Goal: Information Seeking & Learning: Learn about a topic

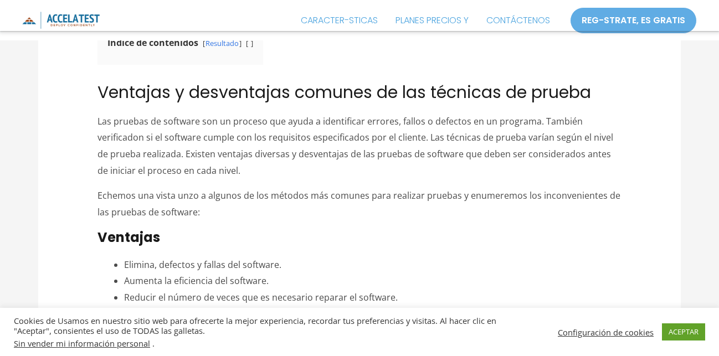
scroll to position [452, 0]
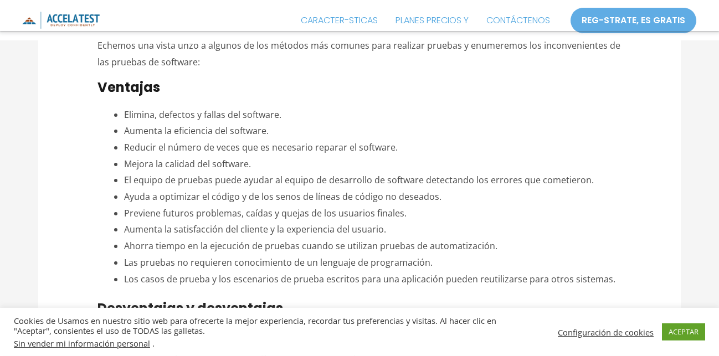
scroll to position [509, 0]
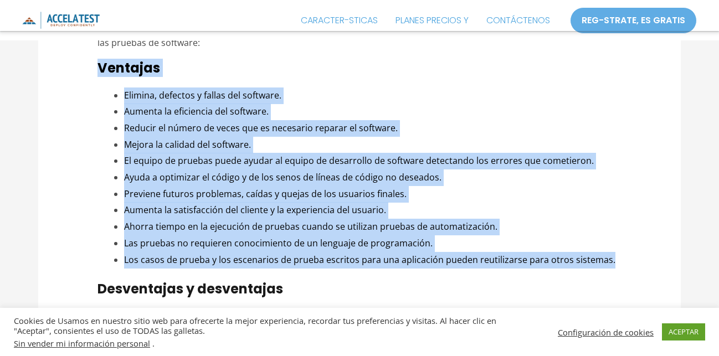
drag, startPoint x: 608, startPoint y: 247, endPoint x: 102, endPoint y: 49, distance: 543.6
click at [300, 237] on font "Las pruebas no requieren conocimiento de un lenguaje de programación." at bounding box center [278, 243] width 309 height 12
drag, startPoint x: 399, startPoint y: 207, endPoint x: 125, endPoint y: 80, distance: 301.4
click at [125, 88] on ul "Elimina, defectos y fallas del software. Aumenta la eficiencia del software. Re…" at bounding box center [373, 178] width 498 height 181
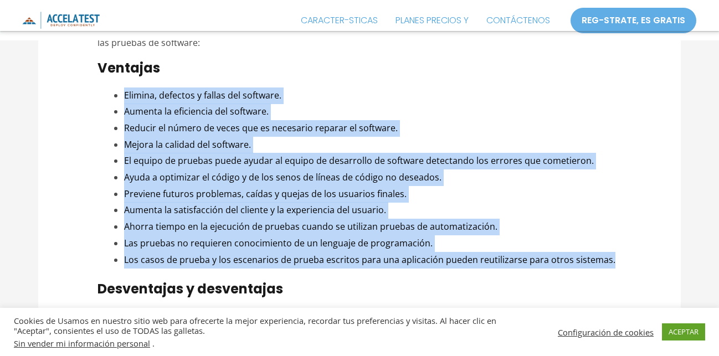
copy ul "Elimina, defectos y fallas del software. Aumenta la eficiencia del software. Re…"
click at [449, 104] on li "Aumenta la eficiencia del software." at bounding box center [373, 112] width 498 height 17
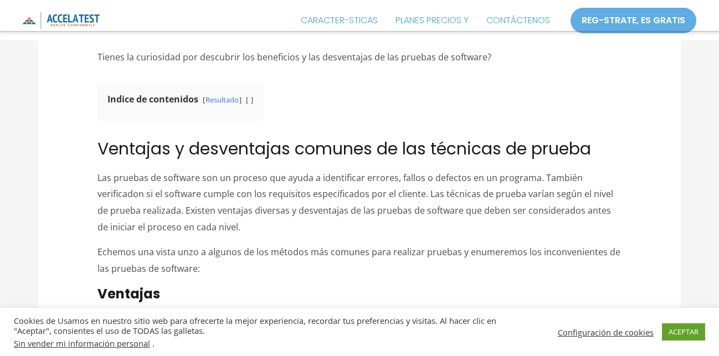
scroll to position [0, 0]
